Goal: Transaction & Acquisition: Download file/media

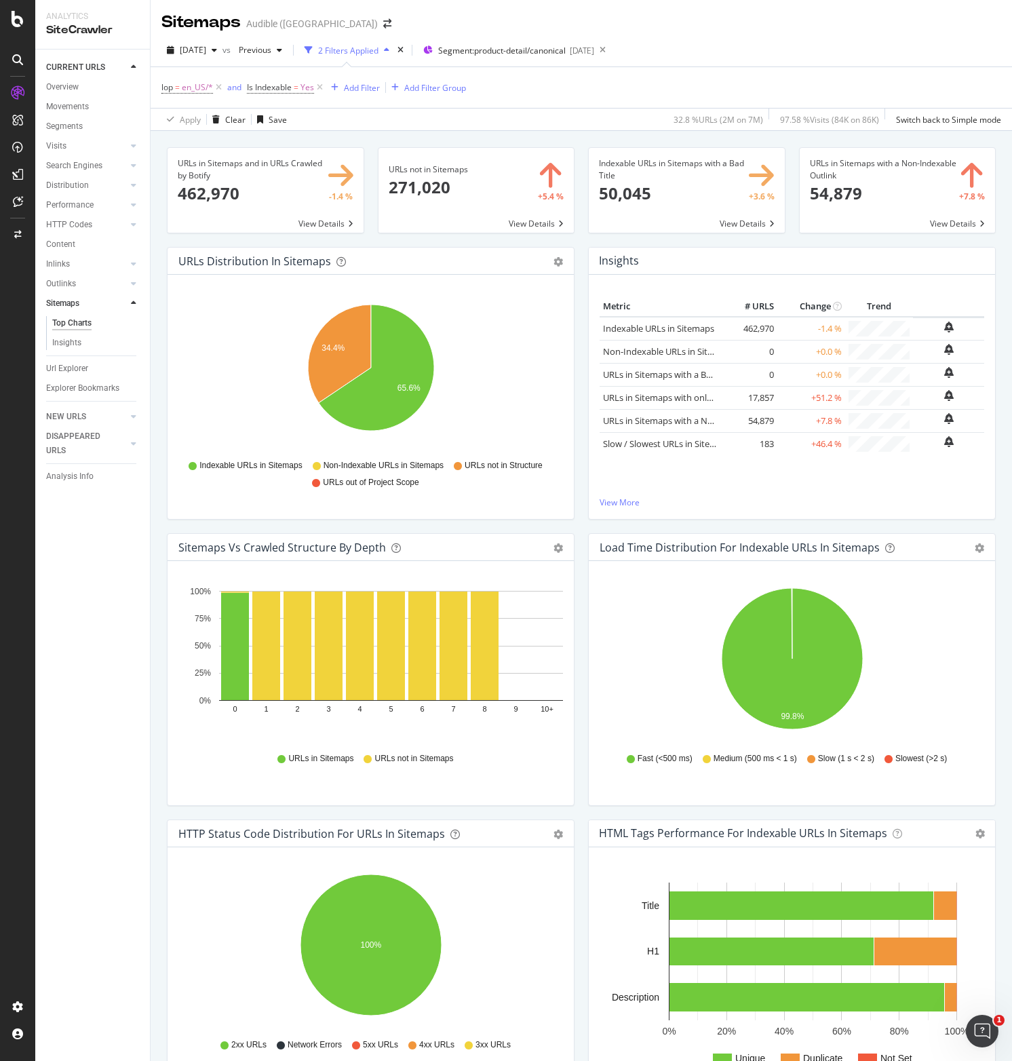
click at [475, 539] on div "Sitemaps vs Crawled Structure by Depth Bar (by Value) Bar (by Percentage) Table…" at bounding box center [371, 547] width 406 height 27
click at [407, 398] on icon "A chart." at bounding box center [376, 368] width 115 height 126
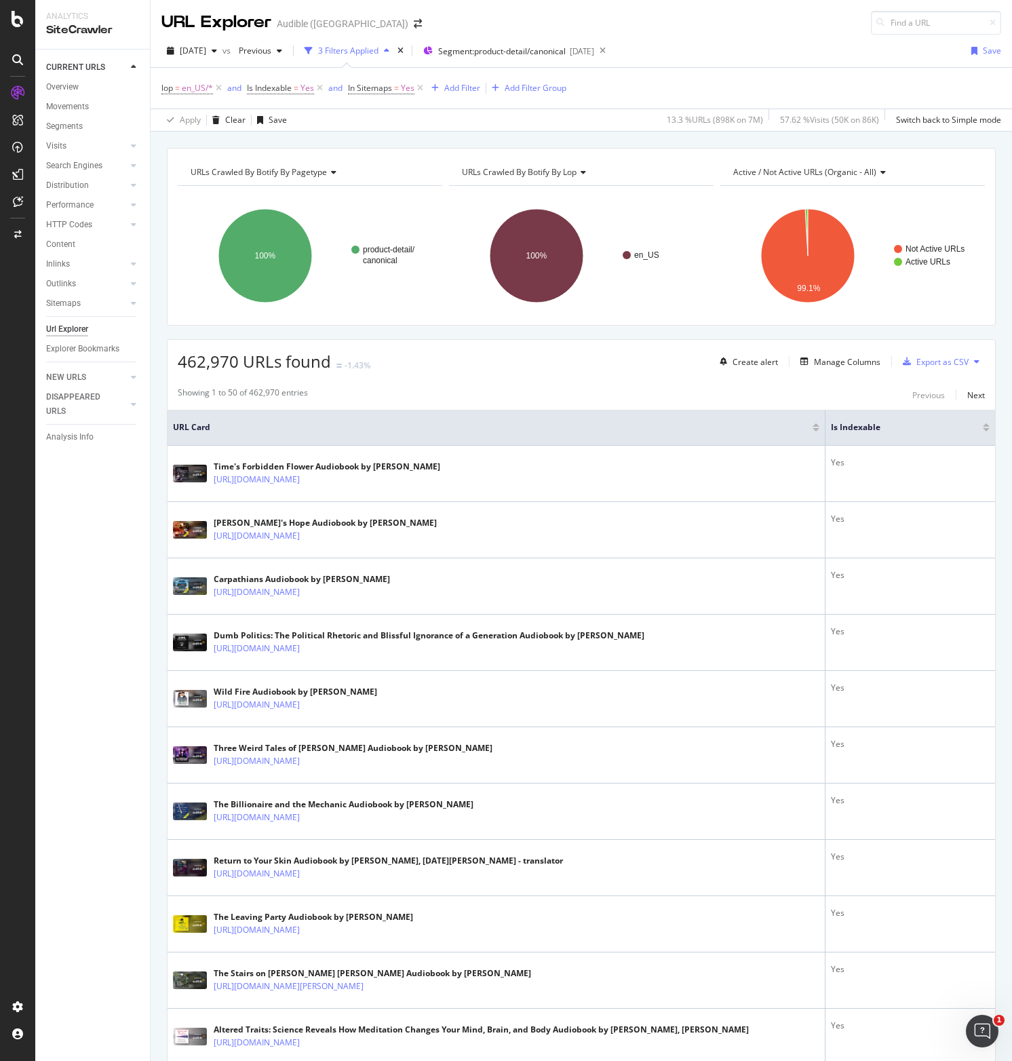
click at [559, 412] on th "URL Card" at bounding box center [497, 428] width 658 height 36
click at [501, 400] on div "Showing 1 to 50 of 462,970 entries Previous Next" at bounding box center [582, 395] width 828 height 16
click at [959, 360] on div "Export as CSV" at bounding box center [943, 362] width 52 height 12
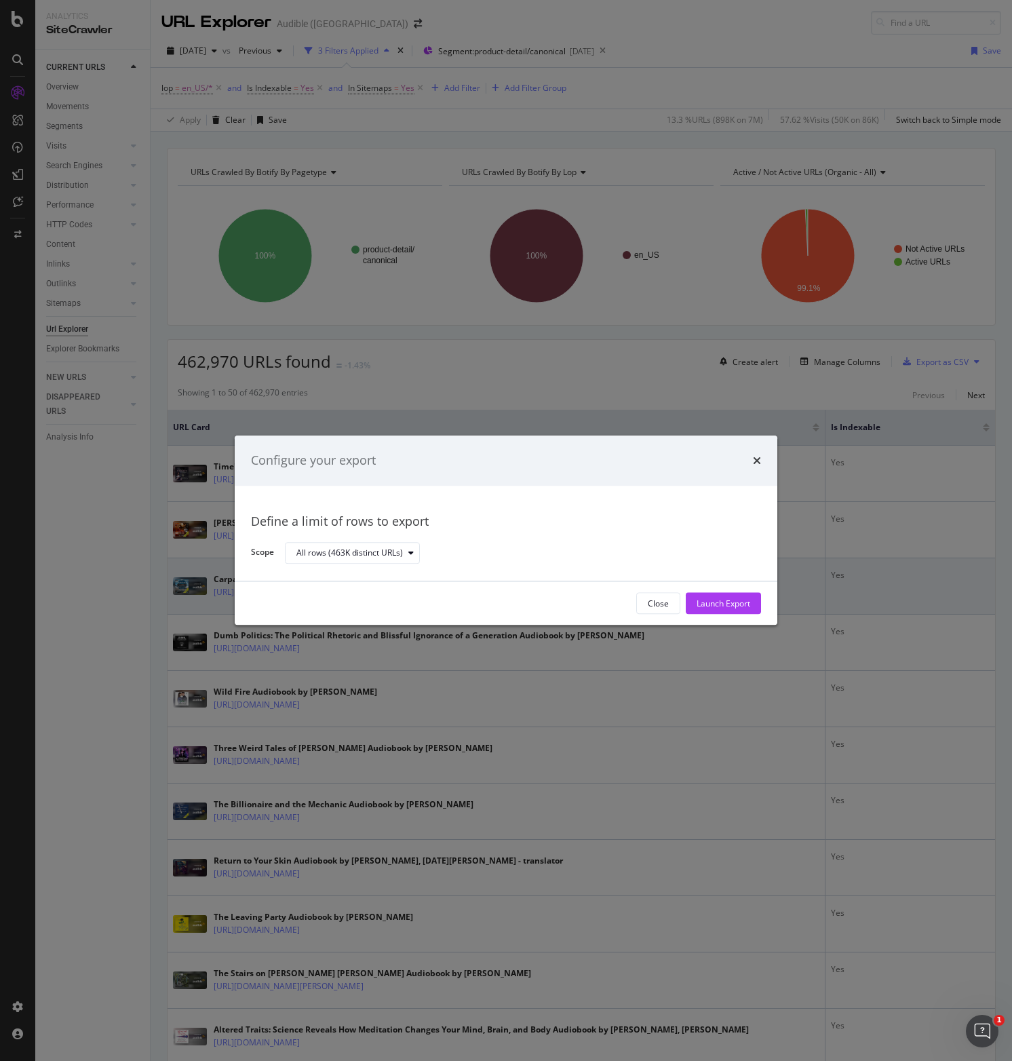
click at [729, 601] on div "Launch Export" at bounding box center [724, 604] width 54 height 12
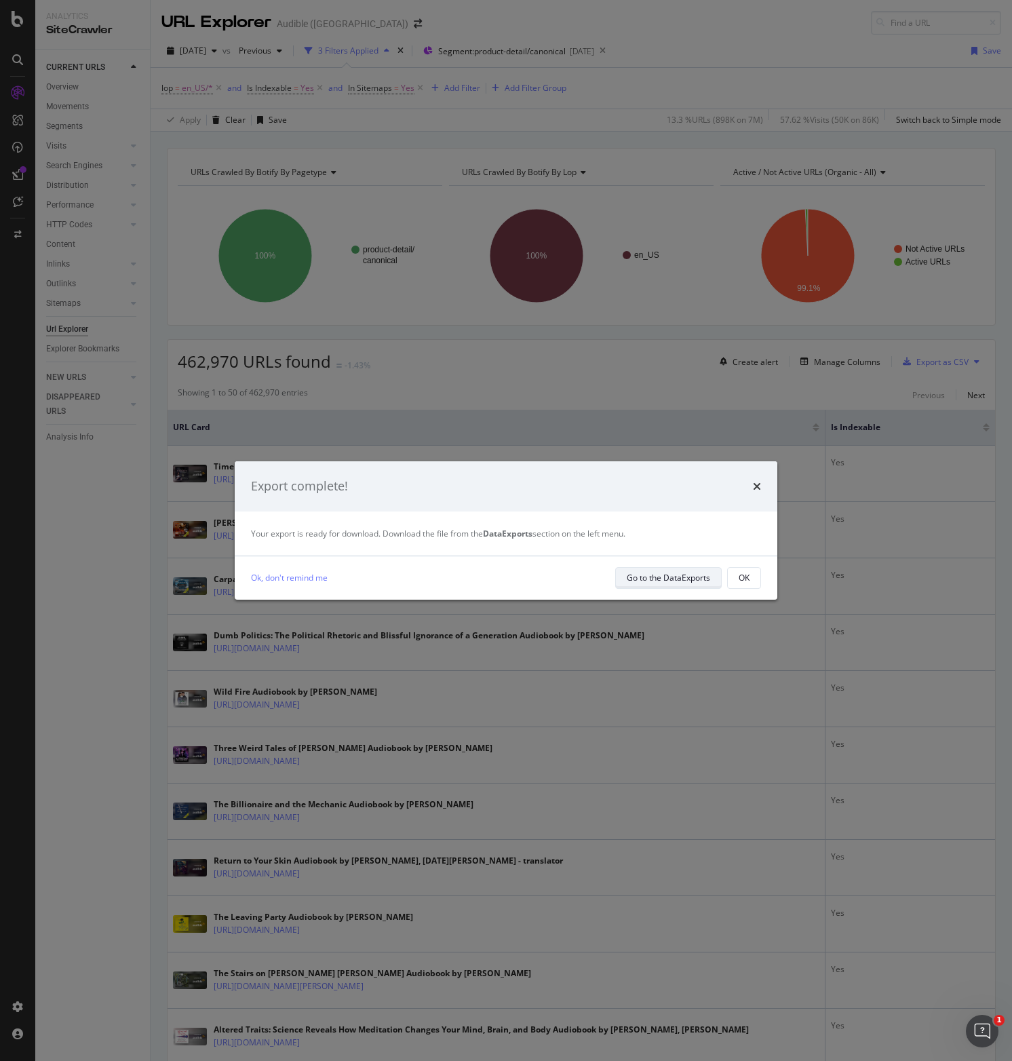
click at [665, 579] on div "Go to the DataExports" at bounding box center [668, 578] width 83 height 12
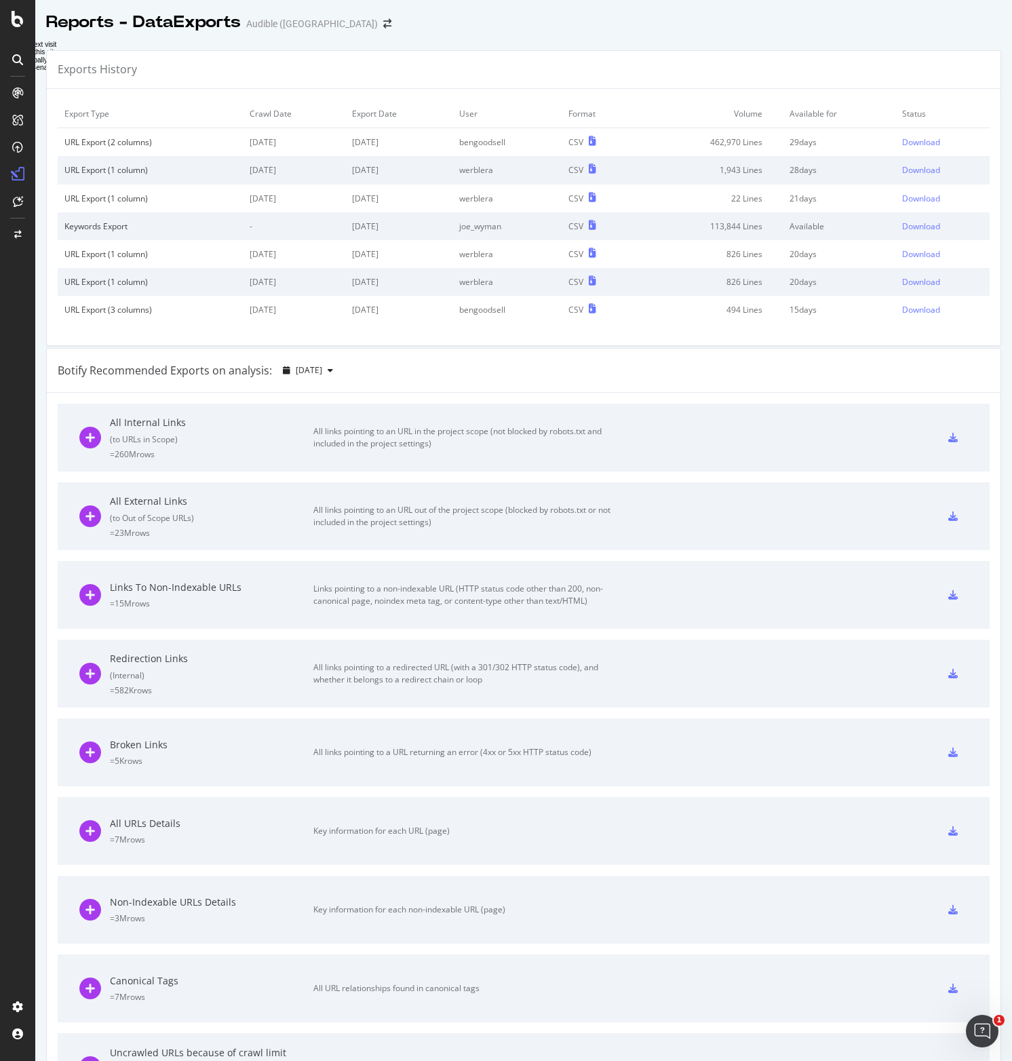
drag, startPoint x: 926, startPoint y: 117, endPoint x: 926, endPoint y: 131, distance: 13.6
click at [926, 117] on td "Status" at bounding box center [943, 114] width 94 height 28
click at [926, 140] on div "Download" at bounding box center [921, 142] width 38 height 12
click at [493, 52] on div "Exports History" at bounding box center [524, 70] width 954 height 38
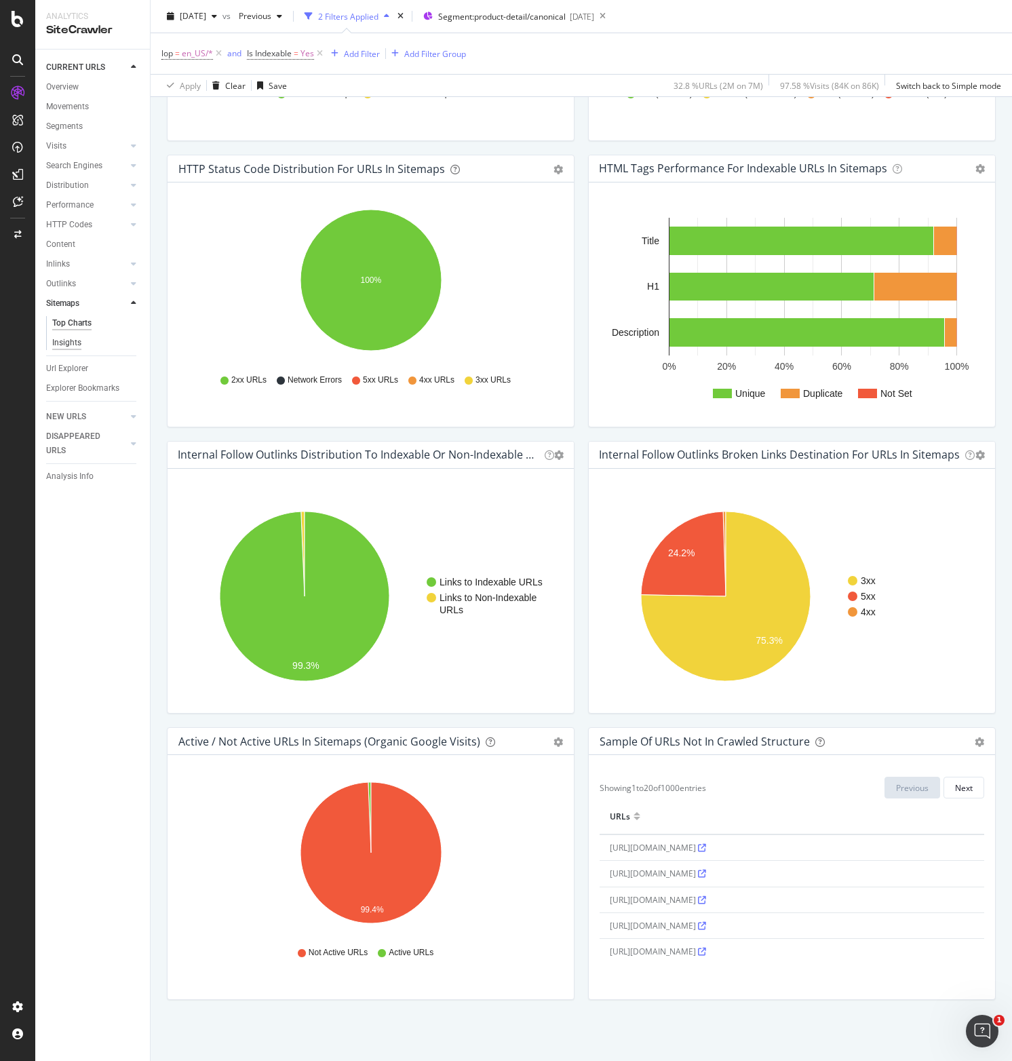
click at [71, 346] on div "Insights" at bounding box center [66, 343] width 29 height 14
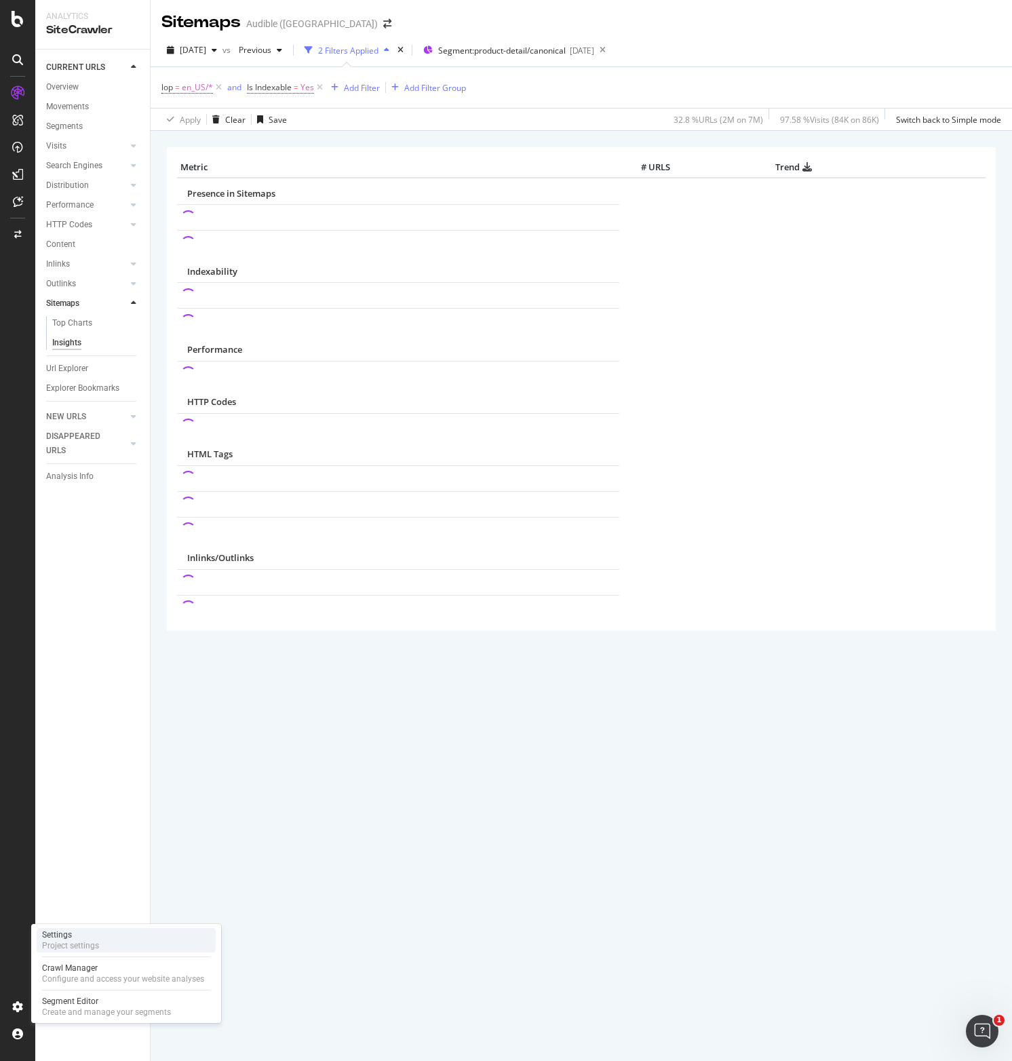
click at [62, 943] on div "Project settings" at bounding box center [70, 945] width 57 height 11
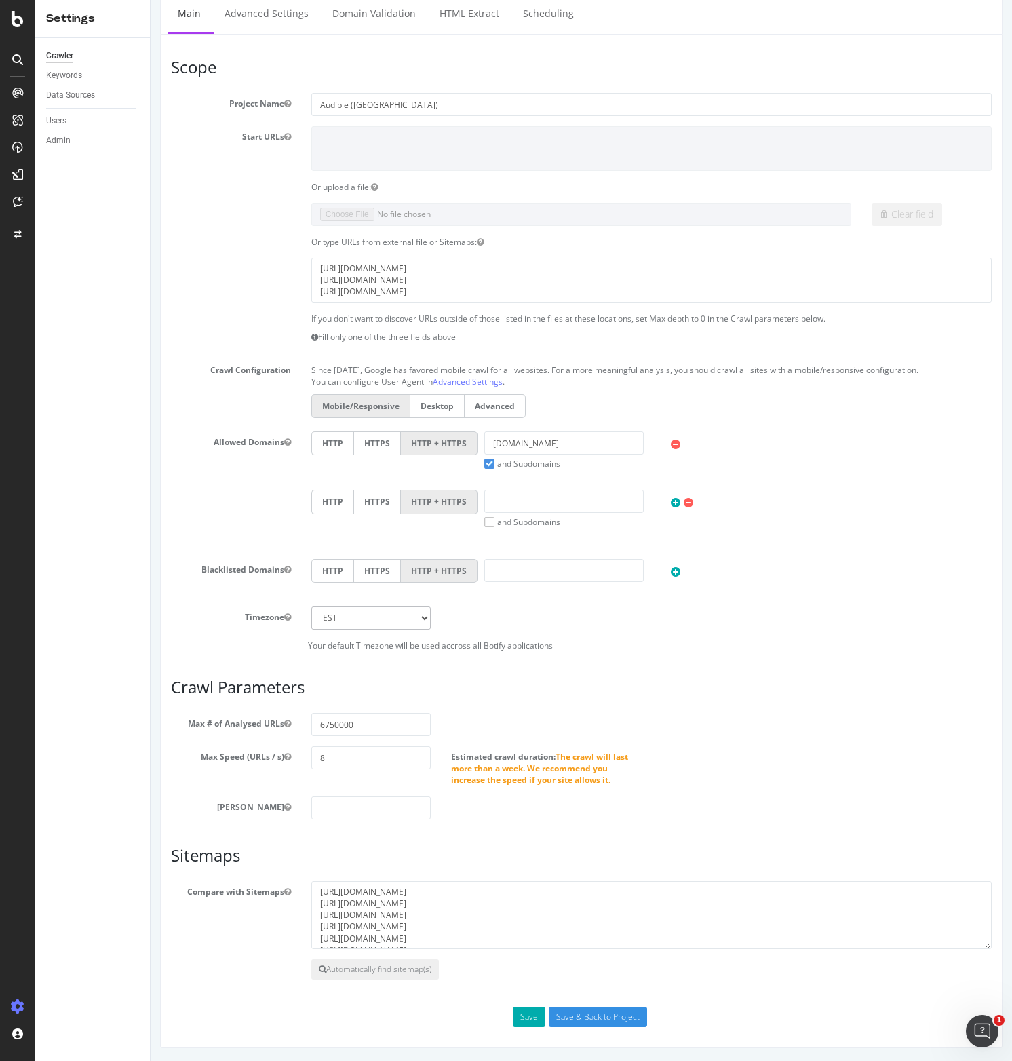
drag, startPoint x: 189, startPoint y: 180, endPoint x: 211, endPoint y: 184, distance: 22.6
click at [189, 181] on div "Or upload a file:" at bounding box center [581, 187] width 841 height 12
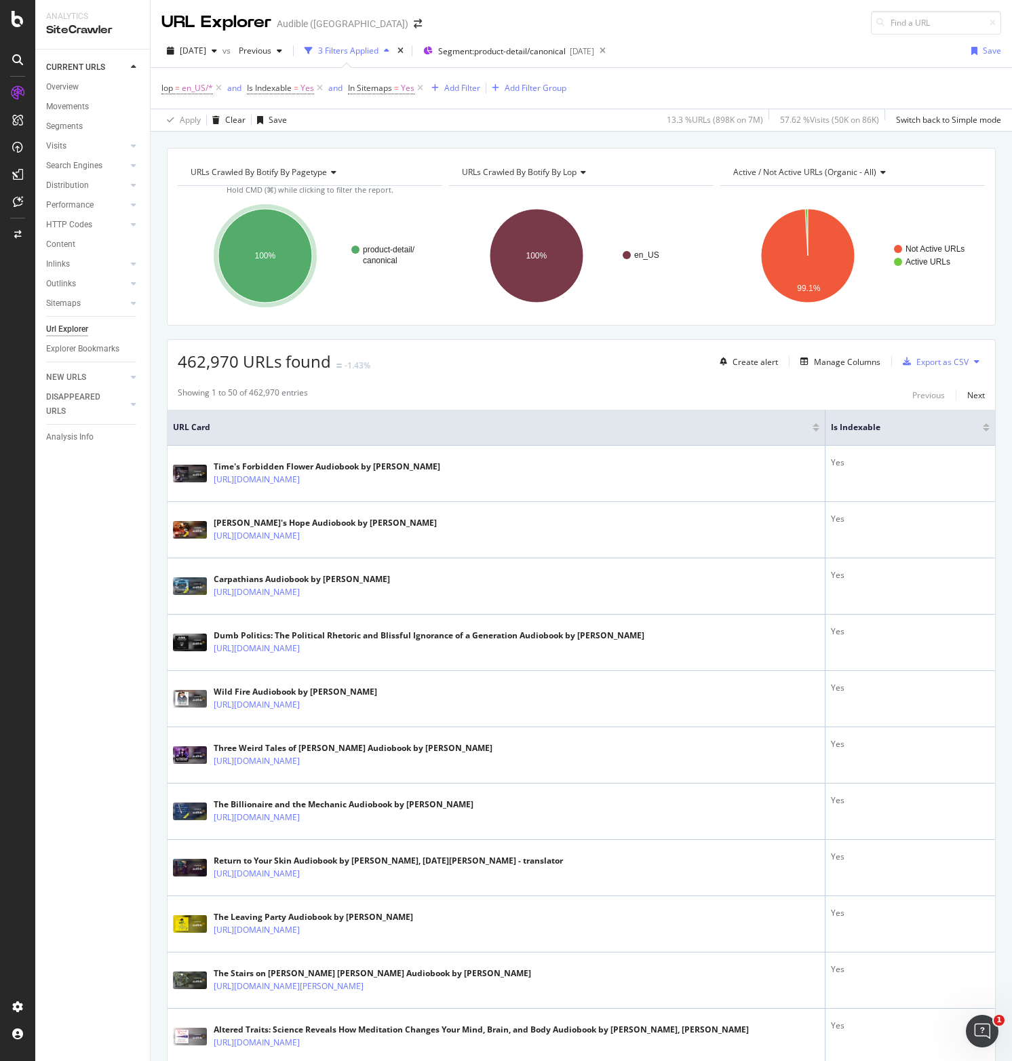
click at [221, 362] on span "462,970 URLs found" at bounding box center [254, 361] width 153 height 22
copy span "462,970"
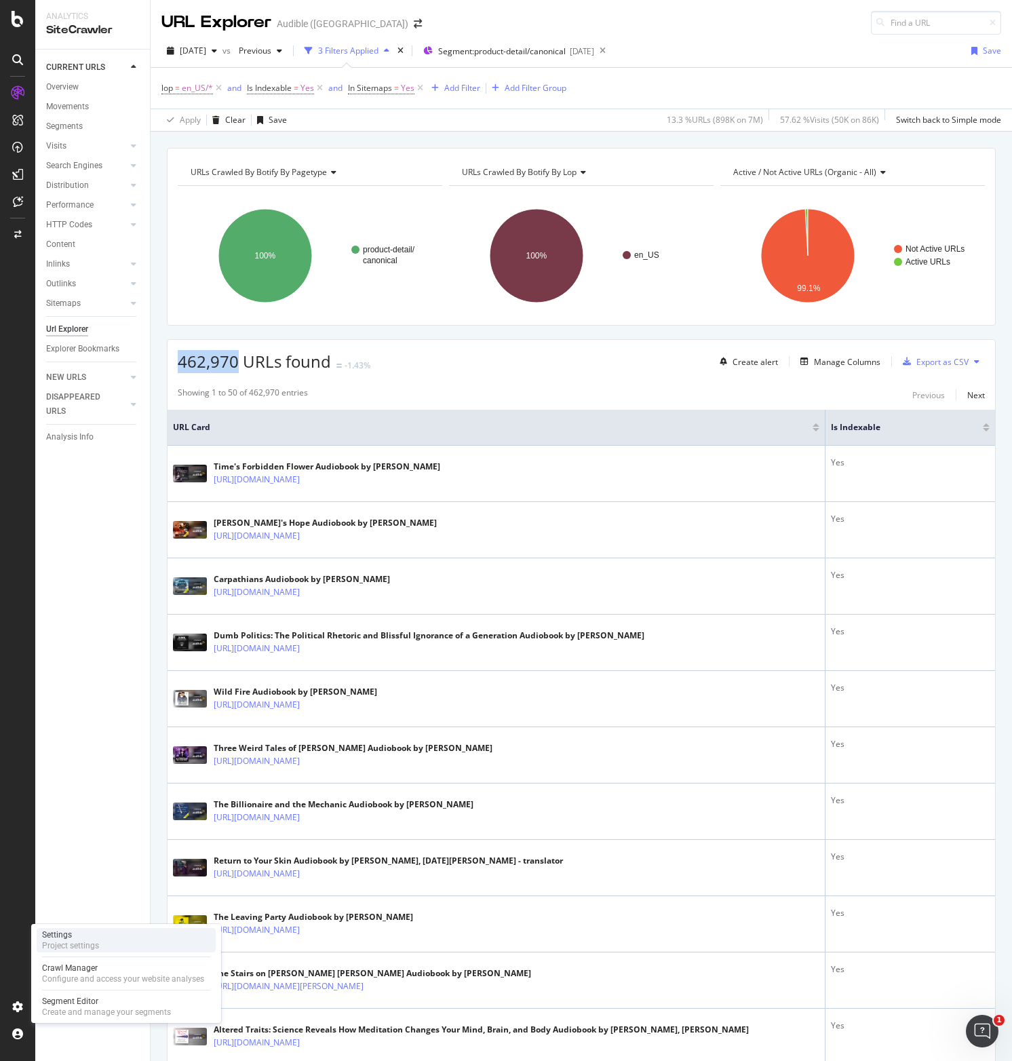
click at [62, 940] on div "Project settings" at bounding box center [70, 945] width 57 height 11
click at [61, 303] on div "Sitemaps" at bounding box center [63, 304] width 35 height 14
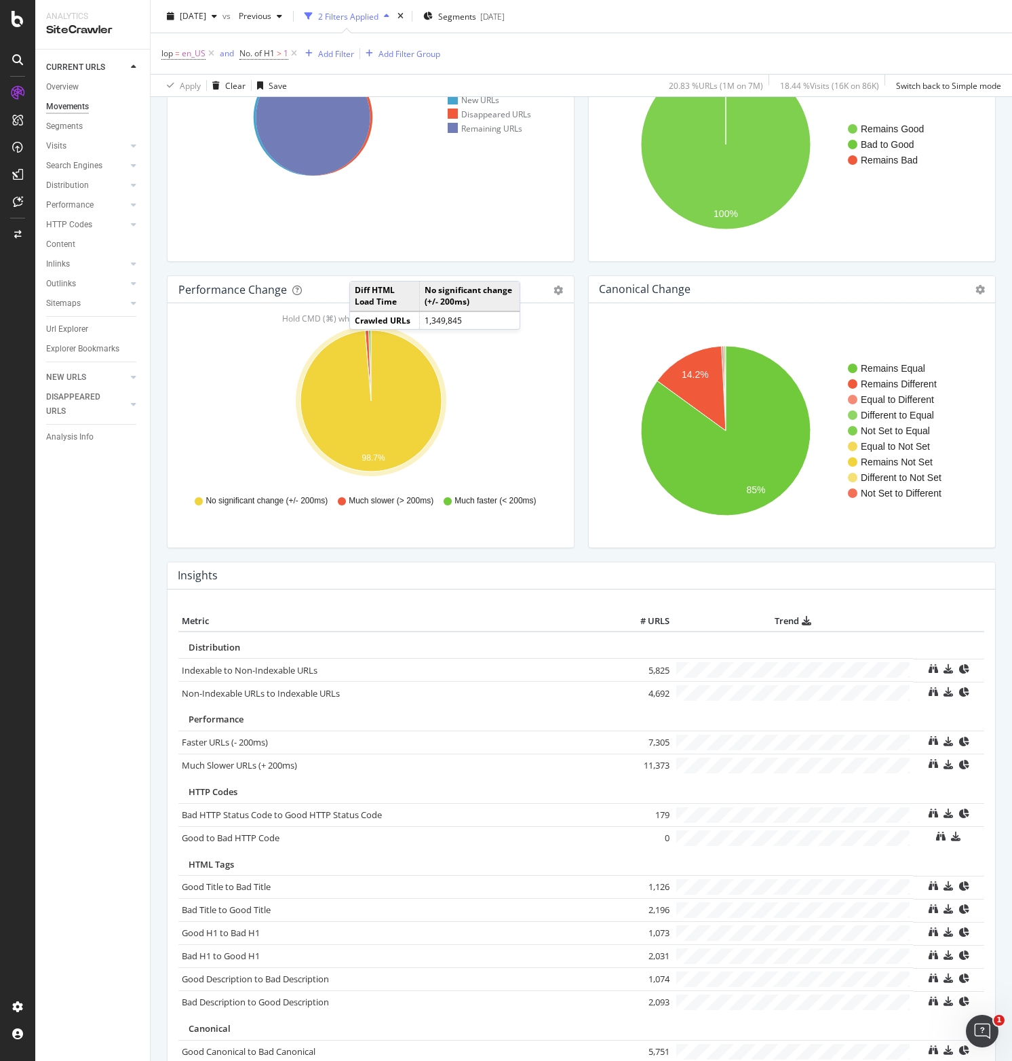
scroll to position [166, 0]
